Goal: Task Accomplishment & Management: Use online tool/utility

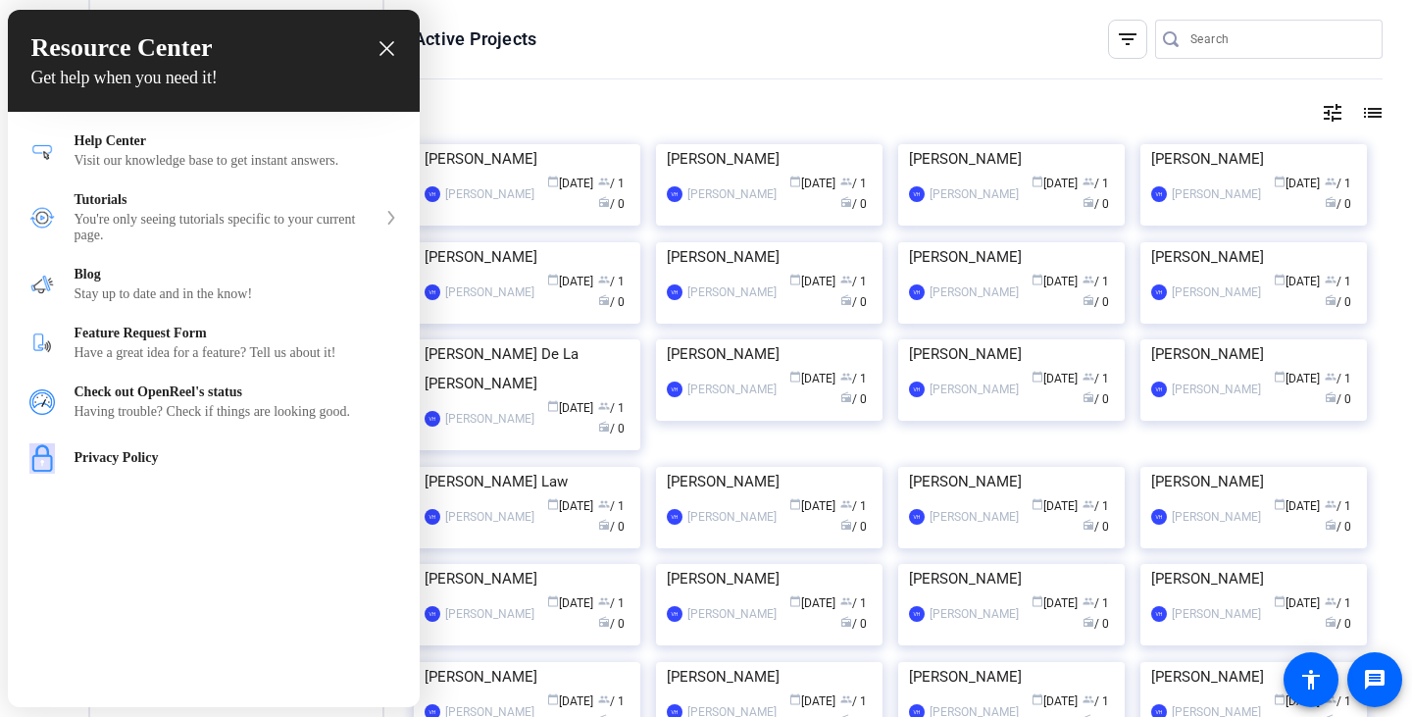
click at [382, 61] on h3 "Resource Center" at bounding box center [213, 47] width 365 height 29
click at [380, 52] on icon "close resource center" at bounding box center [387, 48] width 15 height 15
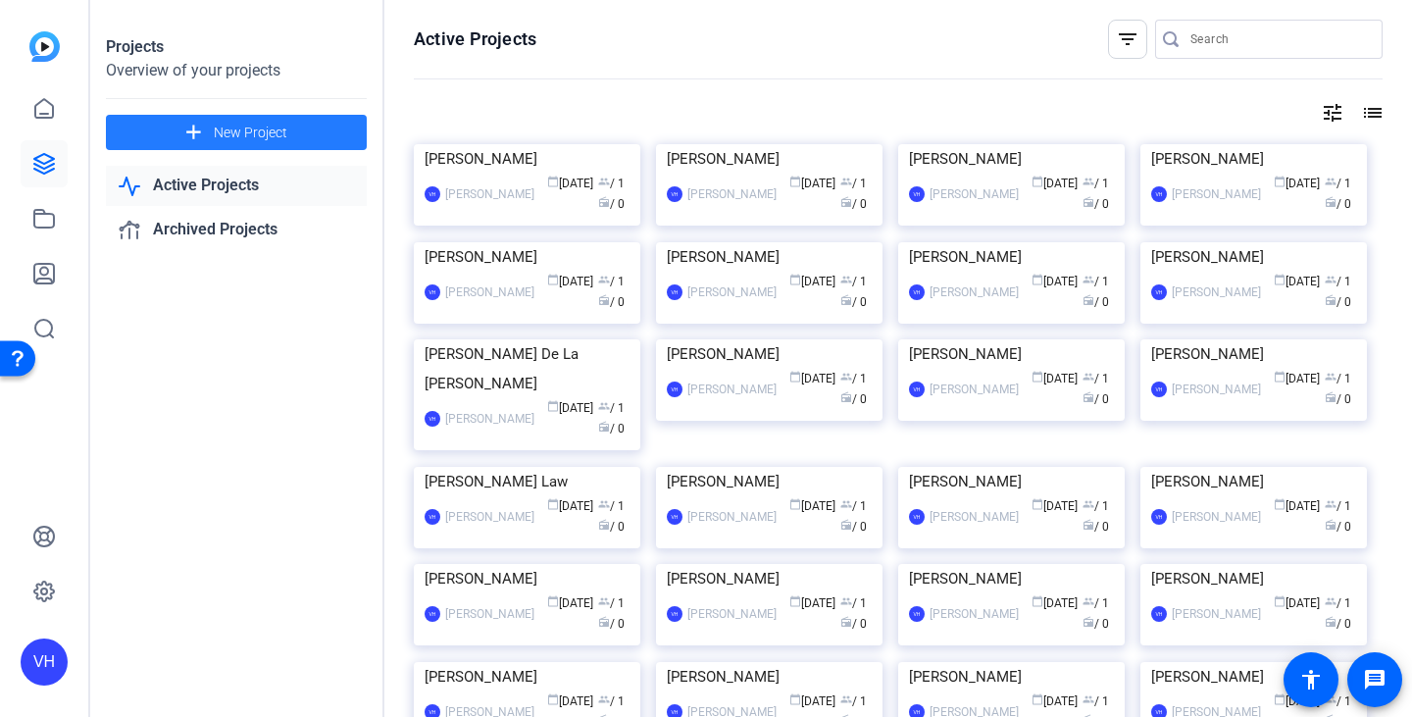
click at [274, 133] on span "New Project" at bounding box center [251, 133] width 74 height 21
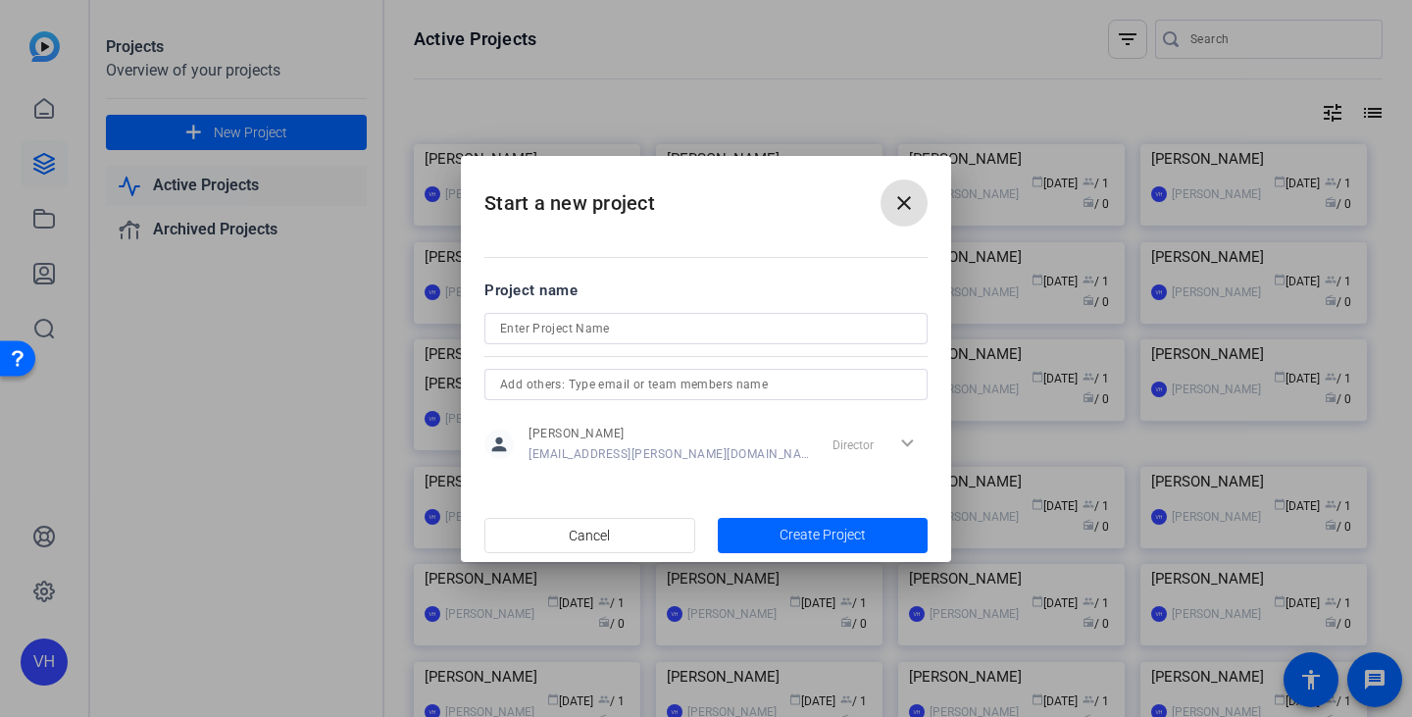
click at [753, 335] on input at bounding box center [706, 329] width 412 height 24
type input "ALDP Closing Messages"
click at [821, 533] on span "Create Project" at bounding box center [823, 535] width 86 height 21
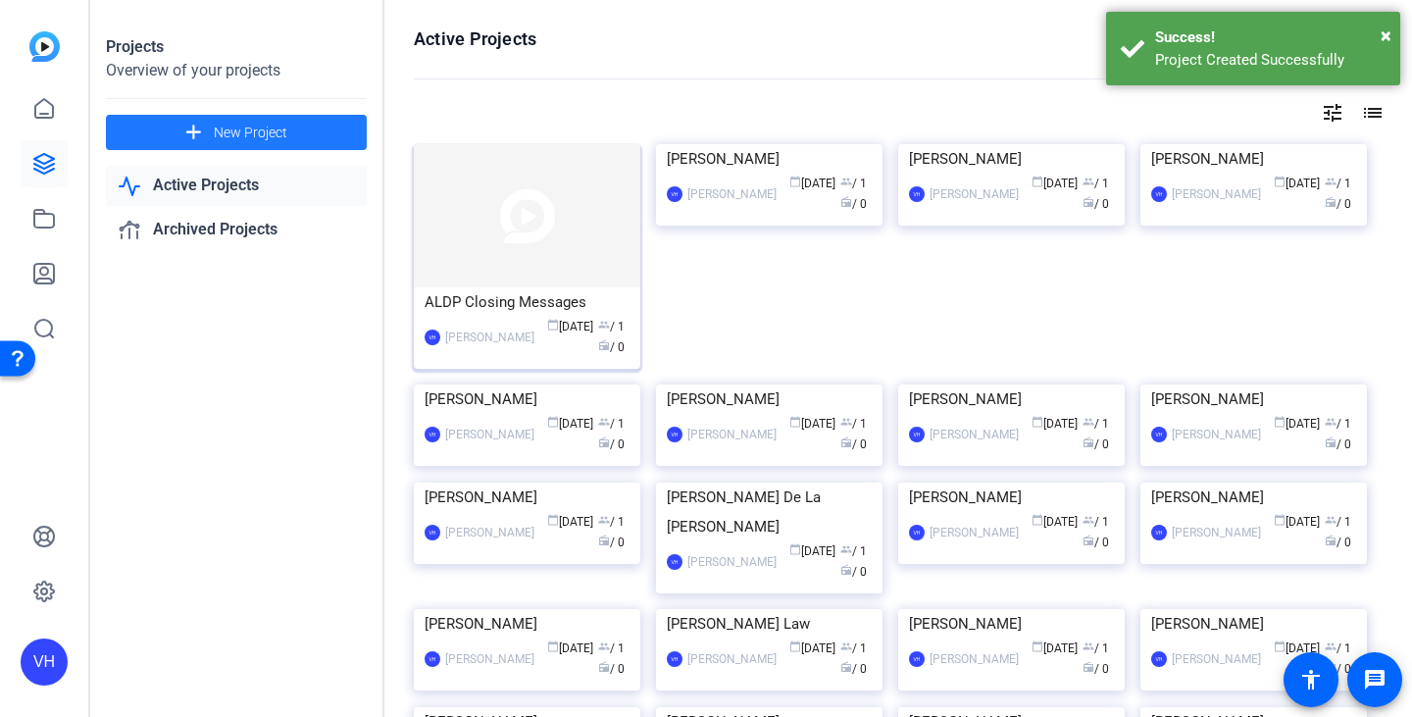
click at [483, 308] on div "ALDP Closing Messages" at bounding box center [527, 301] width 205 height 29
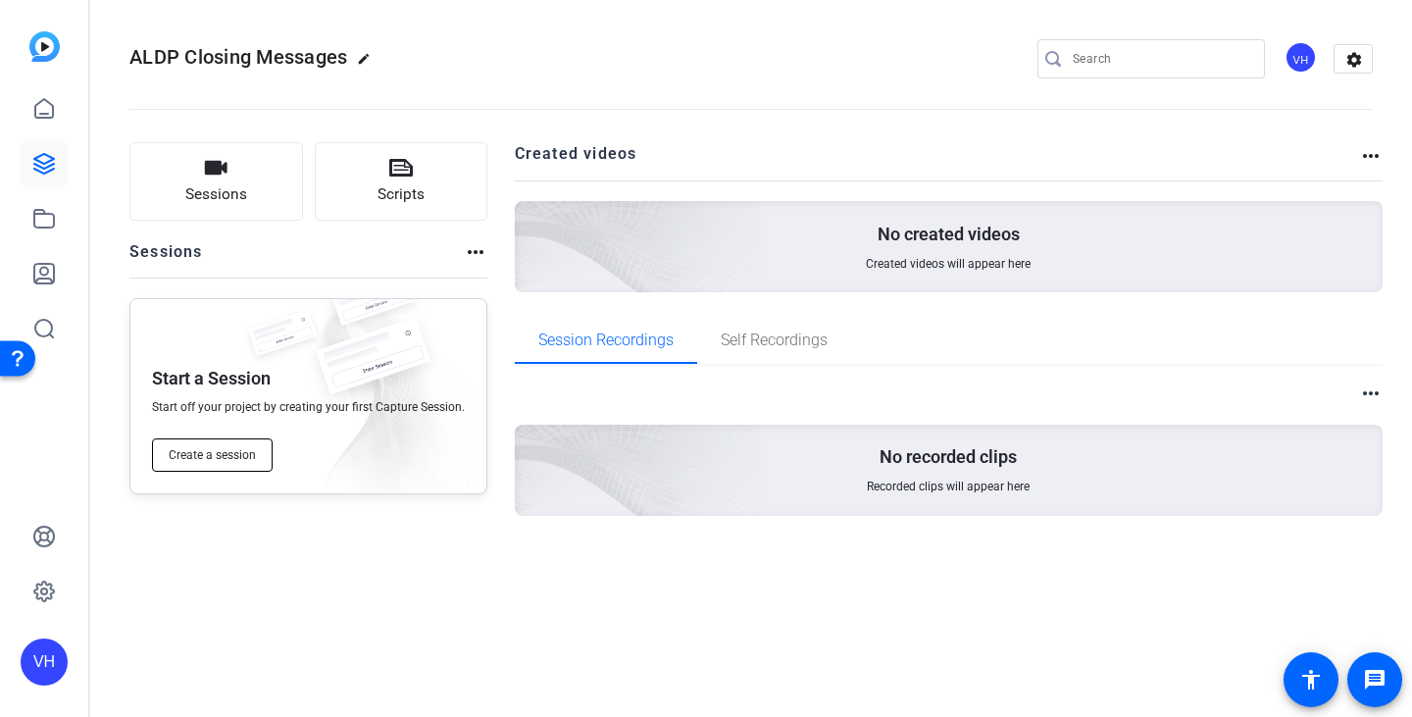
click at [214, 448] on span "Create a session" at bounding box center [212, 455] width 87 height 16
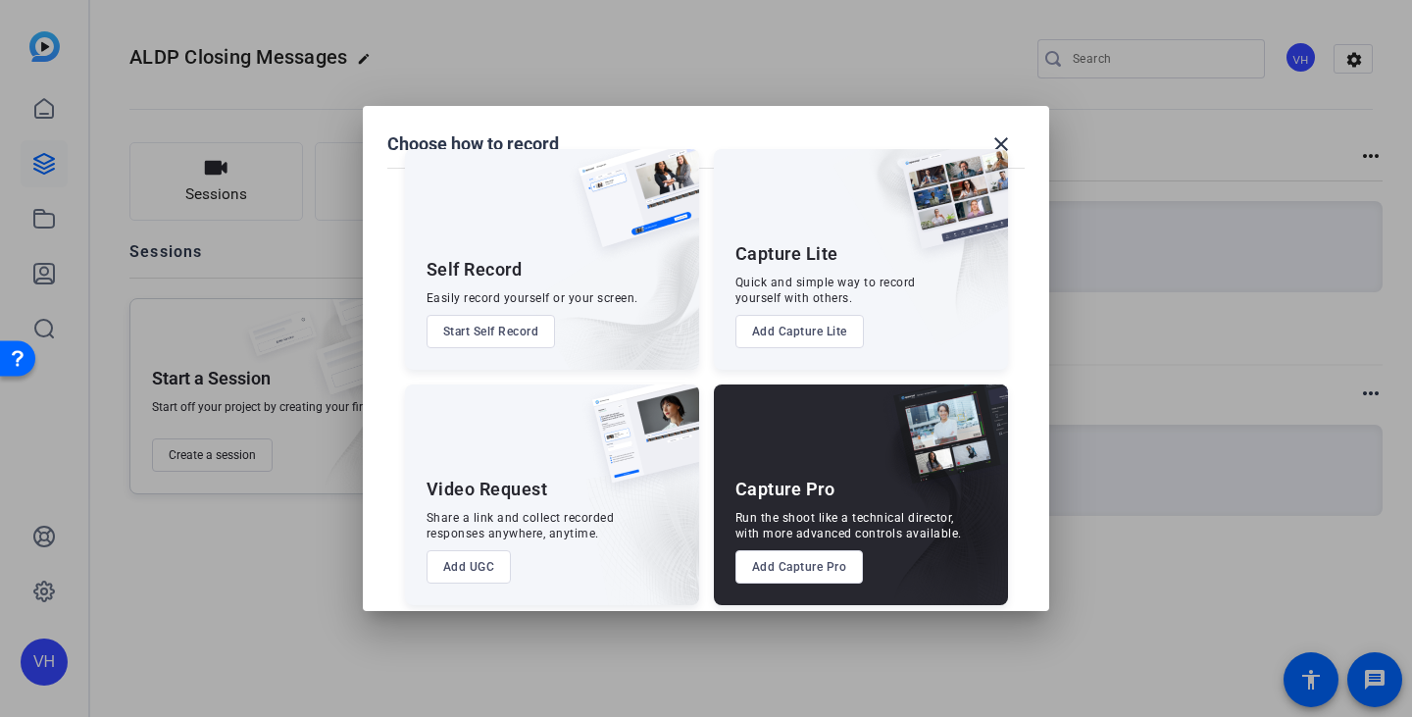
scroll to position [49, 0]
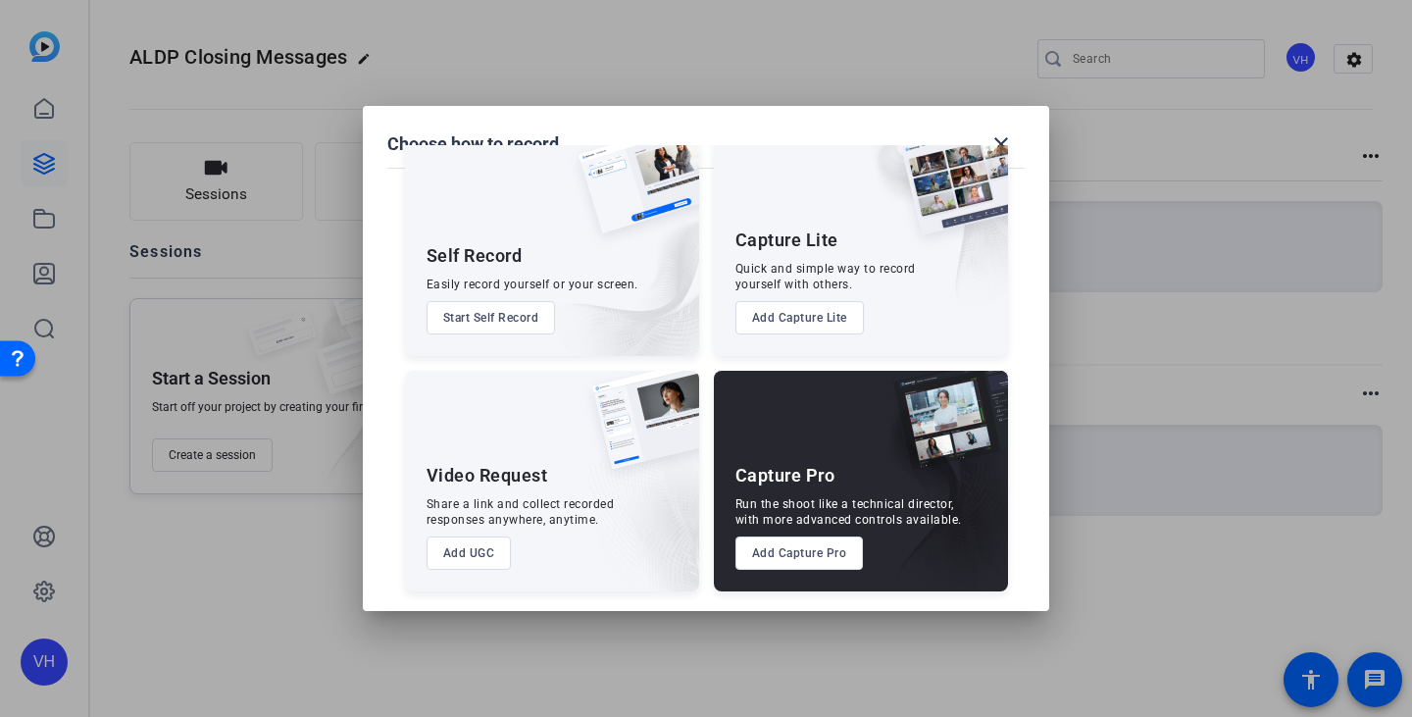
click at [454, 549] on button "Add UGC" at bounding box center [469, 553] width 85 height 33
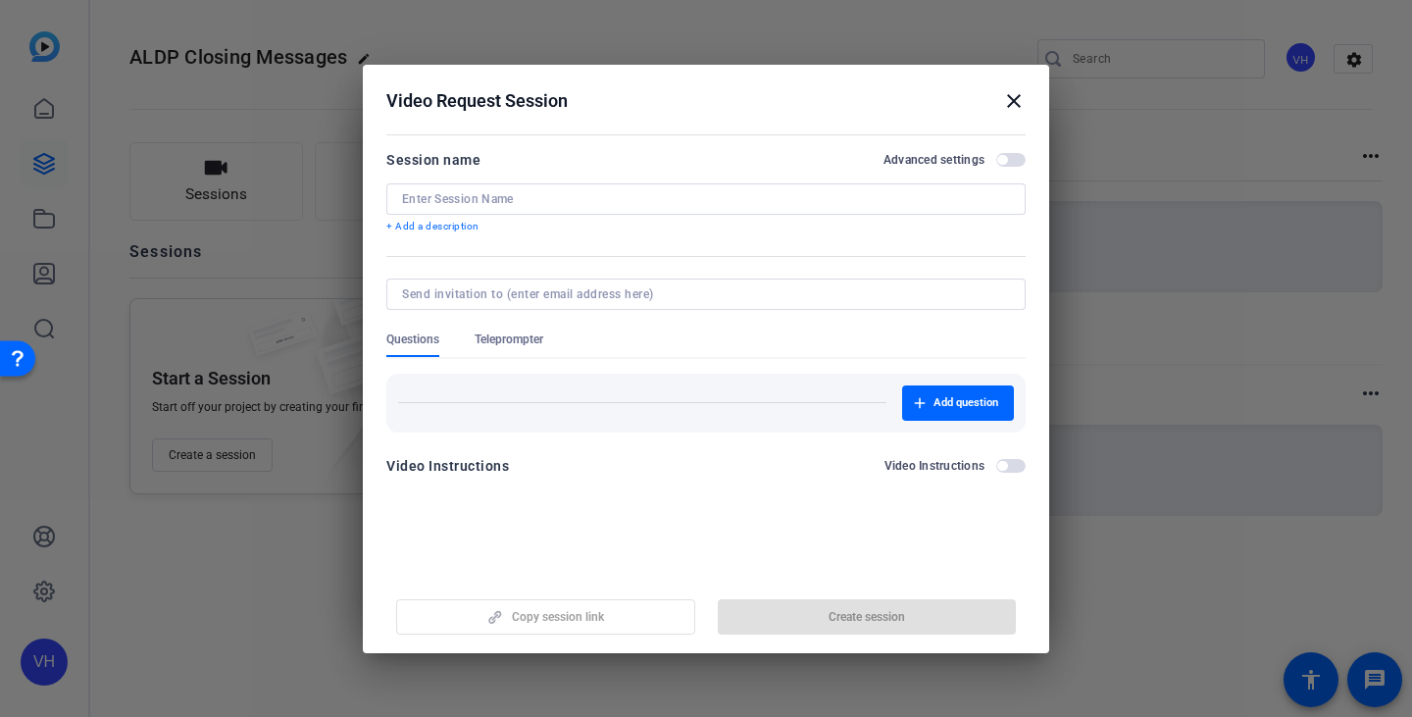
click at [1000, 96] on div "Video Request Session close" at bounding box center [705, 101] width 639 height 24
click at [1009, 107] on mat-icon "close" at bounding box center [1014, 101] width 24 height 24
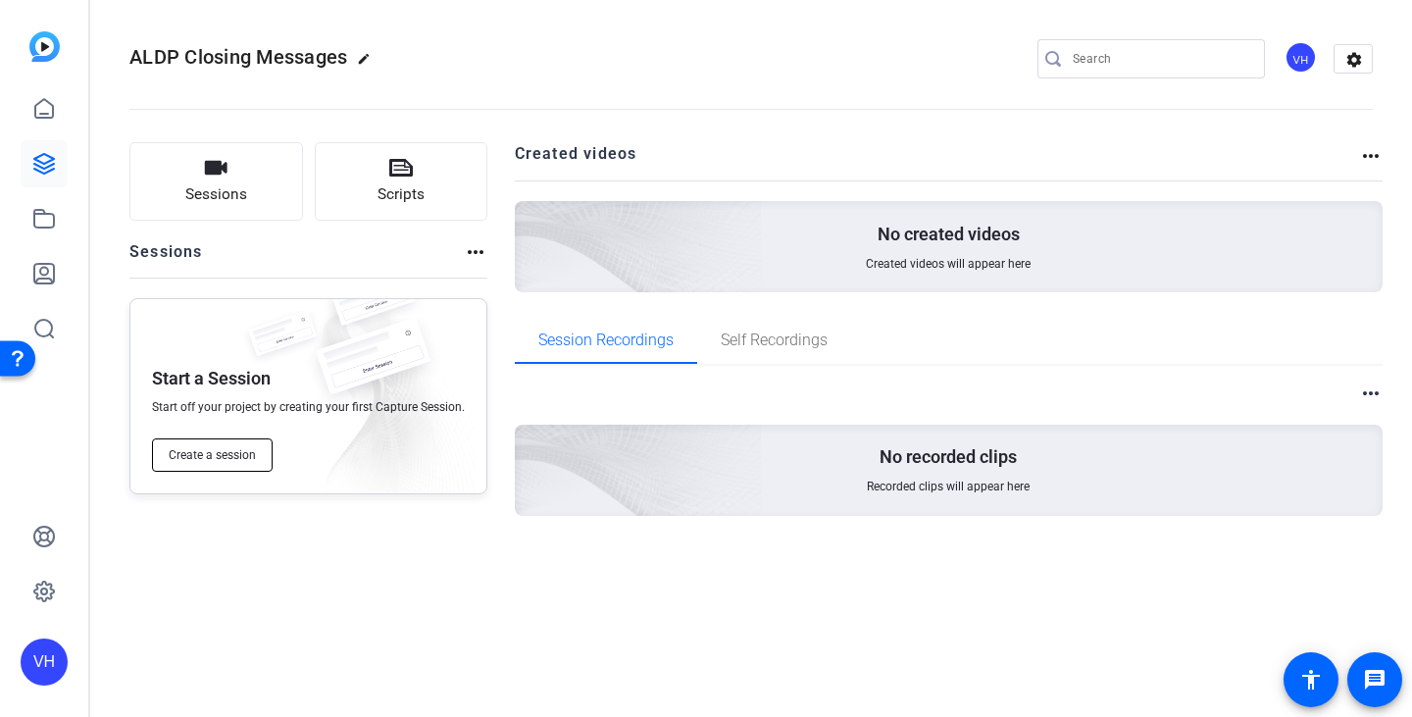
click at [210, 468] on button "Create a session" at bounding box center [212, 454] width 121 height 33
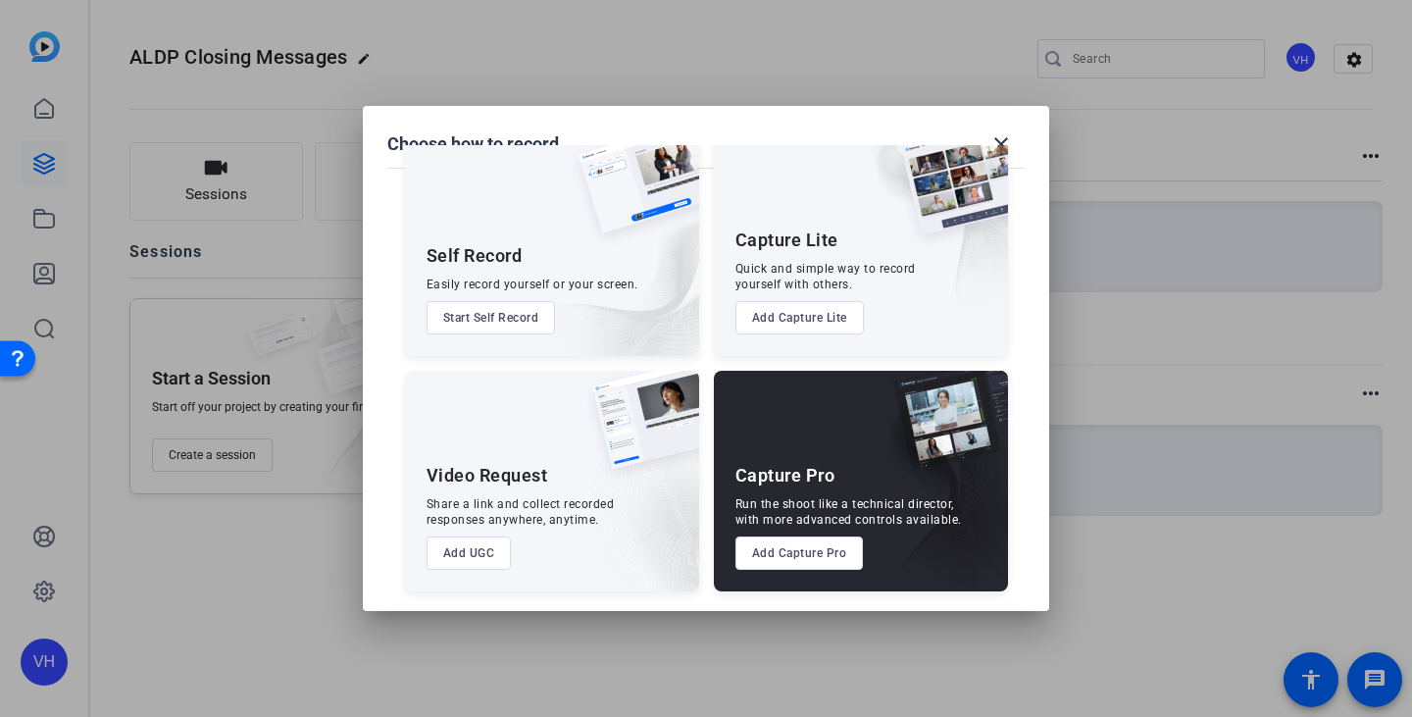
click at [488, 545] on button "Add UGC" at bounding box center [469, 553] width 85 height 33
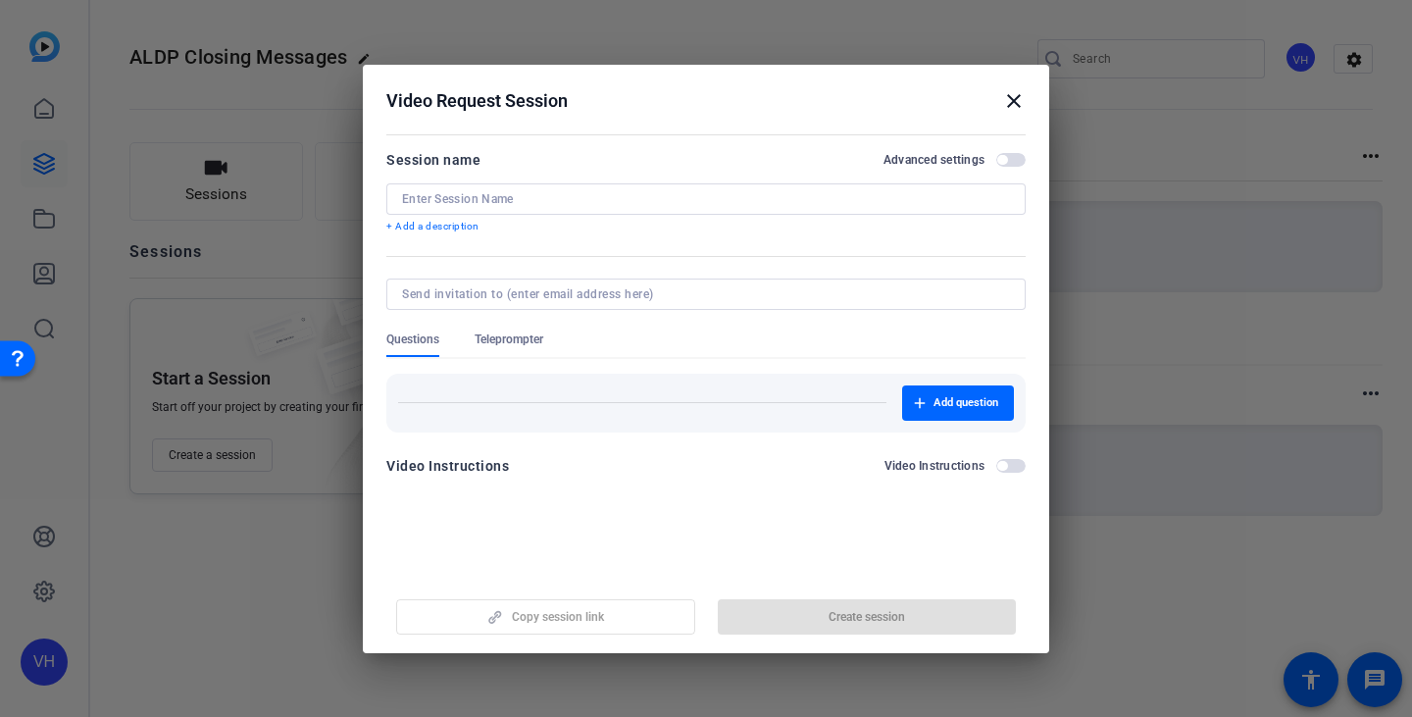
click at [624, 200] on input at bounding box center [706, 199] width 608 height 16
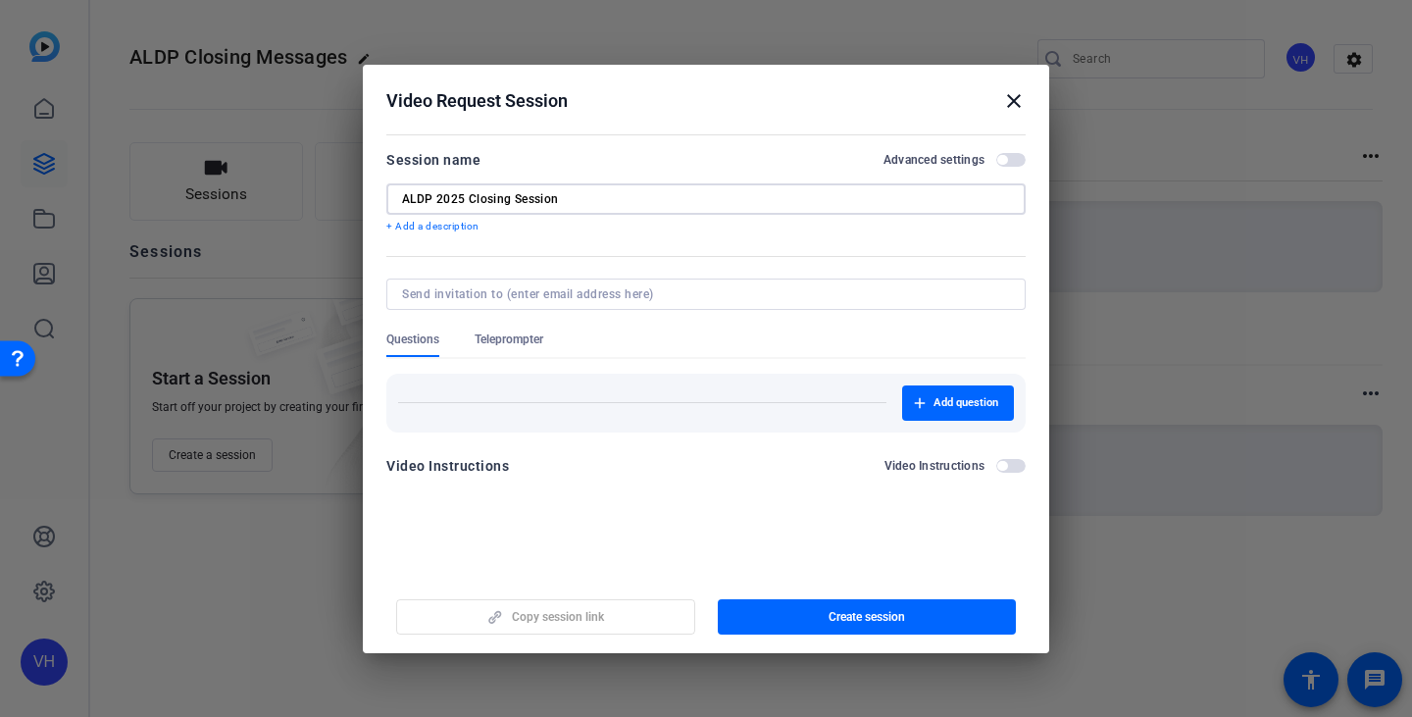
type input "ALDP 2025 Closing Session"
click at [1013, 468] on span "button" at bounding box center [1011, 466] width 29 height 14
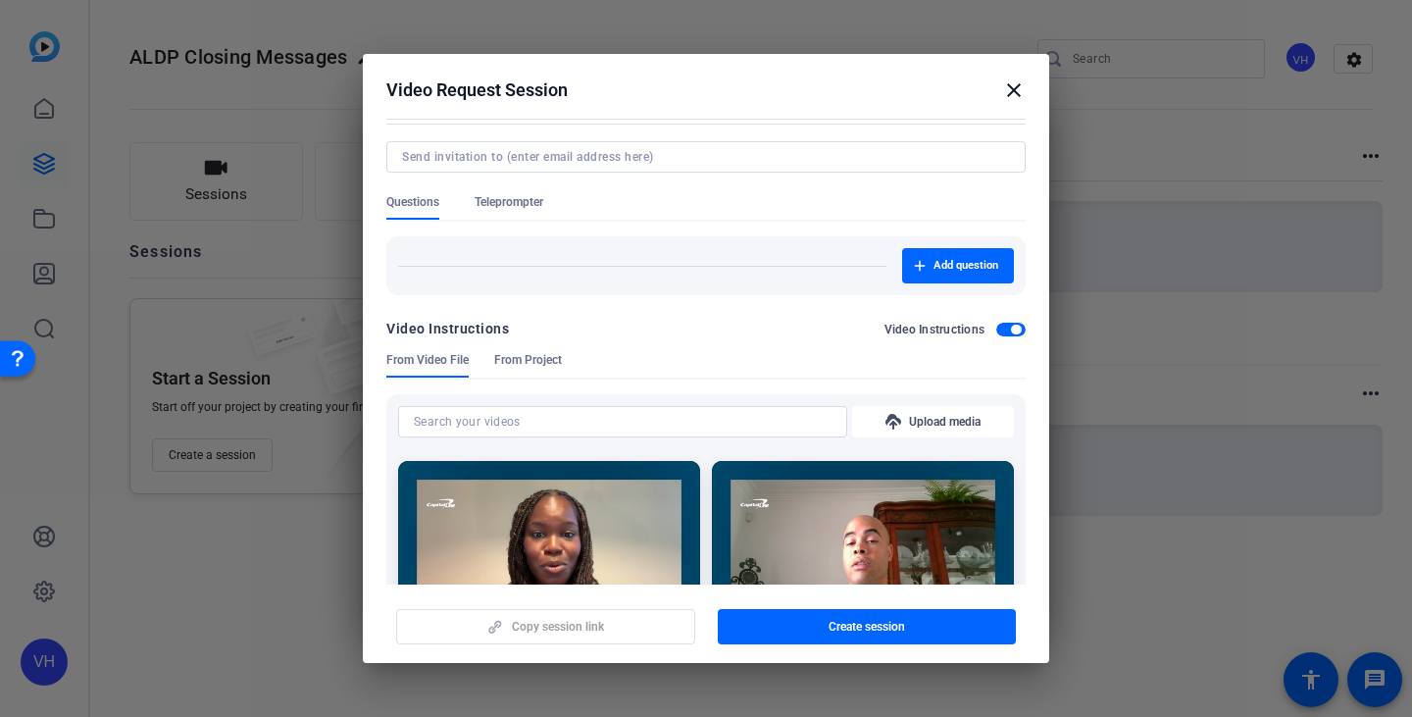
scroll to position [126, 0]
click at [1011, 332] on span "button" at bounding box center [1016, 331] width 10 height 10
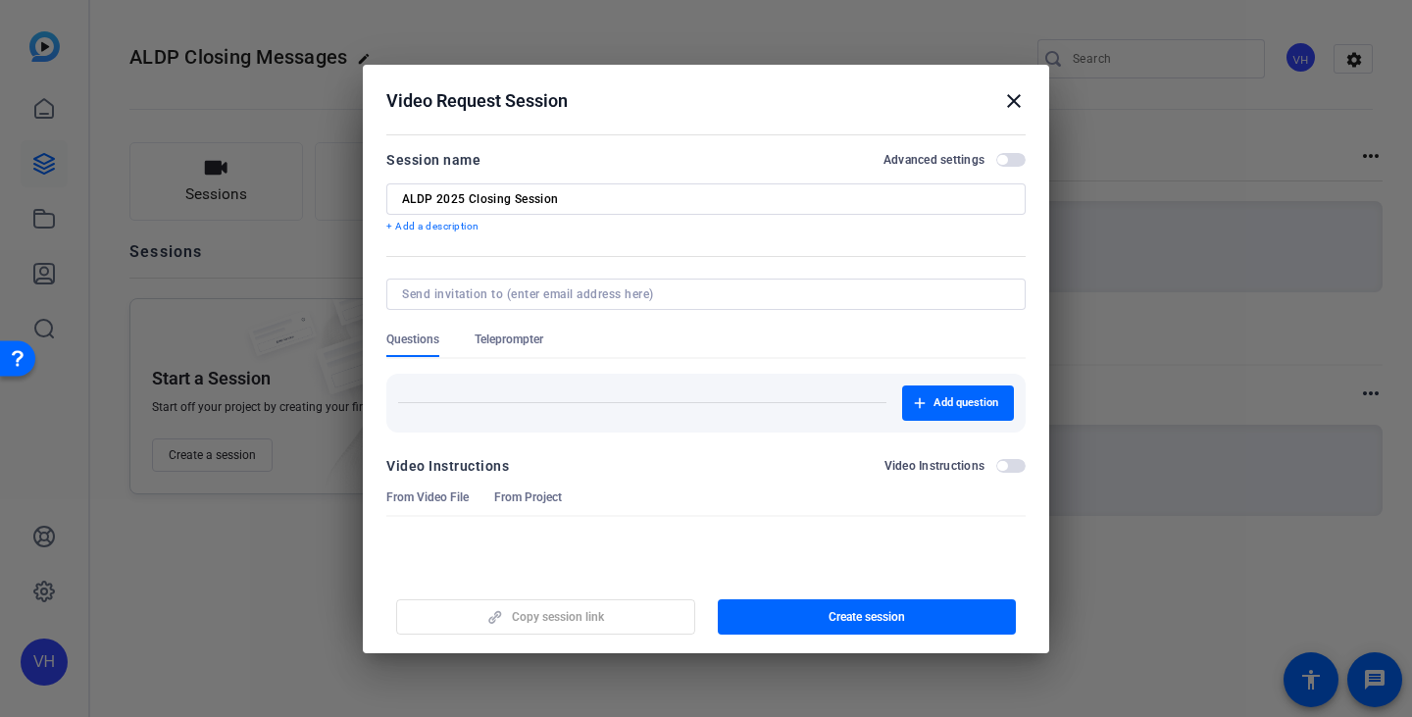
scroll to position [0, 0]
